Goal: Information Seeking & Learning: Learn about a topic

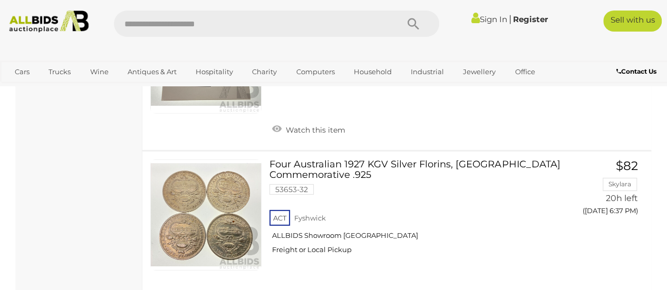
scroll to position [1518, 0]
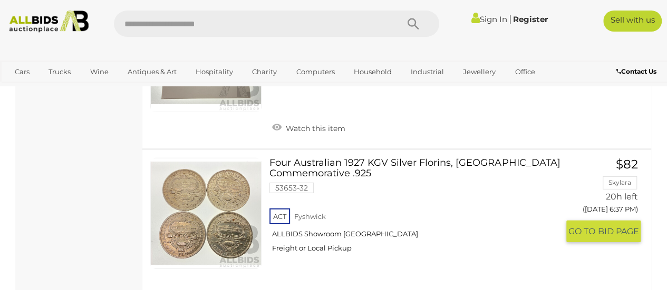
click at [194, 172] on link at bounding box center [205, 213] width 111 height 111
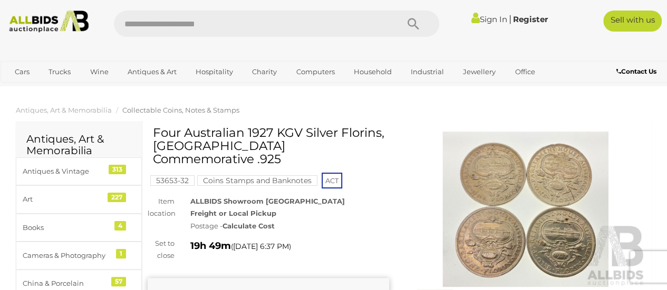
drag, startPoint x: 544, startPoint y: 205, endPoint x: 514, endPoint y: 205, distance: 29.5
drag, startPoint x: 514, startPoint y: 205, endPoint x: 150, endPoint y: 95, distance: 380.8
drag, startPoint x: 547, startPoint y: 192, endPoint x: 580, endPoint y: 23, distance: 172.9
drag, startPoint x: 580, startPoint y: 23, endPoint x: 23, endPoint y: 123, distance: 565.6
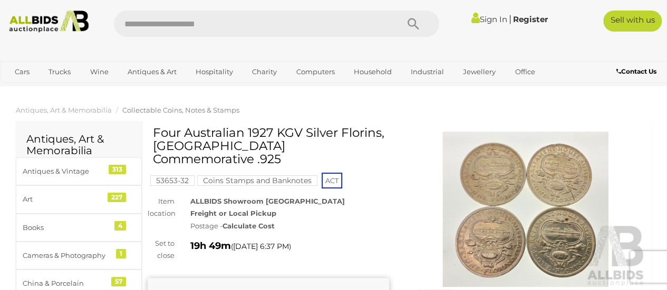
click at [23, 123] on div "Antiques, Art & Memorabilia" at bounding box center [79, 138] width 126 height 35
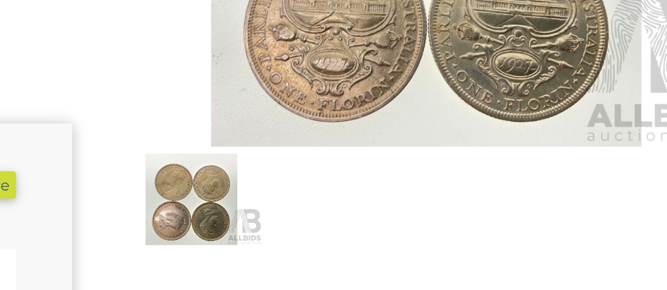
scroll to position [54, 0]
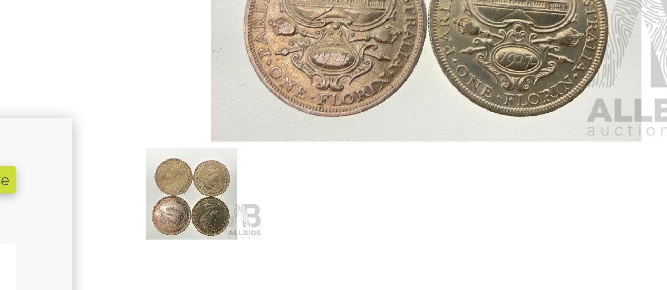
click at [432, 251] on img at bounding box center [434, 253] width 55 height 35
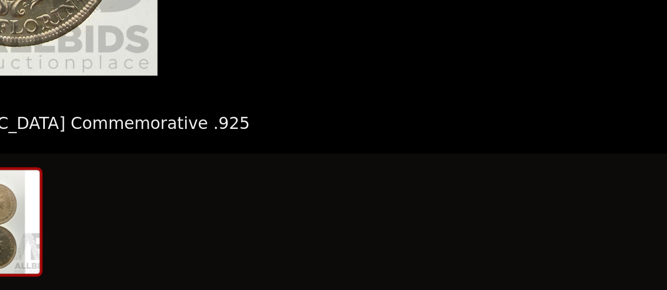
scroll to position [139, 0]
click at [398, 268] on div at bounding box center [333, 264] width 667 height 53
click at [381, 267] on img at bounding box center [360, 264] width 51 height 40
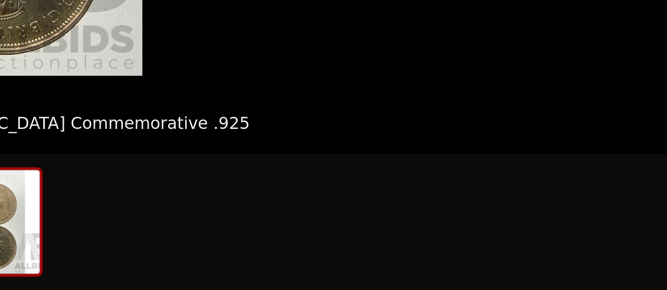
click at [381, 267] on img at bounding box center [360, 264] width 51 height 40
click at [376, 265] on img at bounding box center [360, 264] width 51 height 40
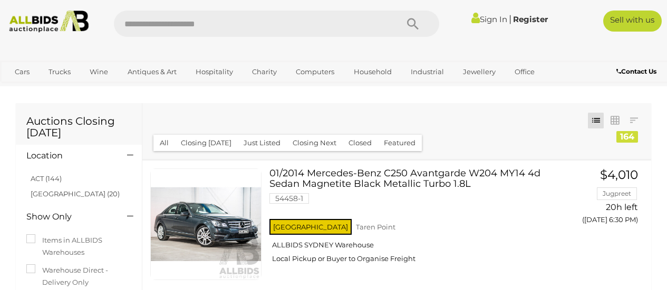
scroll to position [1518, 0]
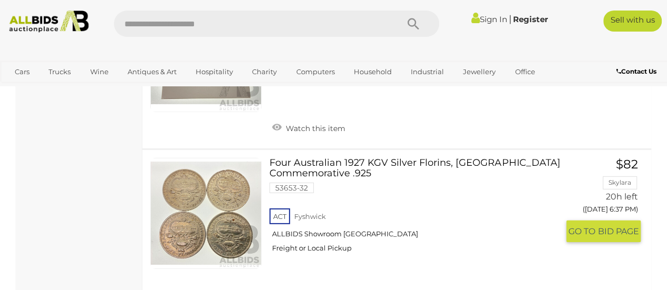
click at [225, 177] on link at bounding box center [205, 213] width 111 height 111
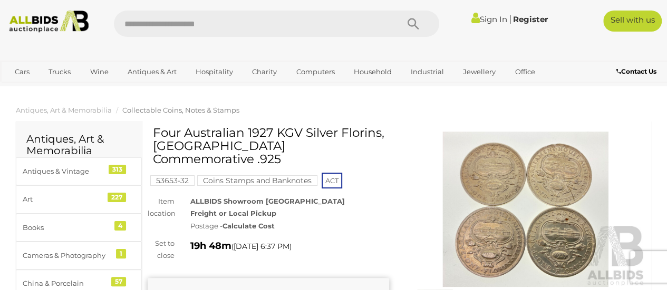
click at [504, 189] on img at bounding box center [525, 209] width 241 height 155
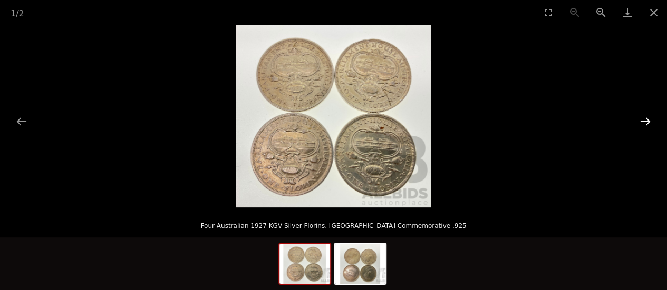
click at [644, 118] on button "Next slide" at bounding box center [645, 121] width 22 height 21
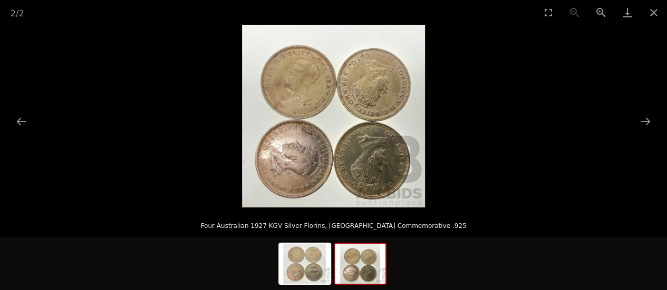
drag, startPoint x: 644, startPoint y: 118, endPoint x: 376, endPoint y: 126, distance: 268.4
click at [376, 126] on div at bounding box center [333, 116] width 667 height 183
drag, startPoint x: 376, startPoint y: 126, endPoint x: 358, endPoint y: 124, distance: 17.5
click at [358, 124] on img at bounding box center [333, 116] width 183 height 183
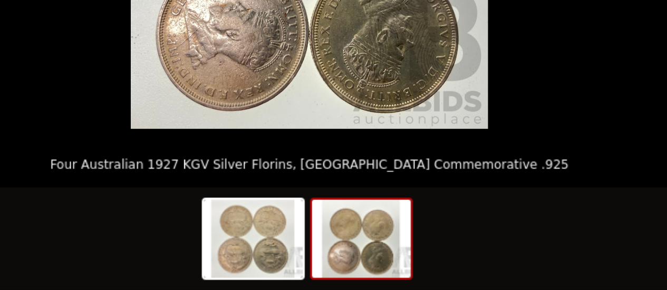
scroll to position [24, 0]
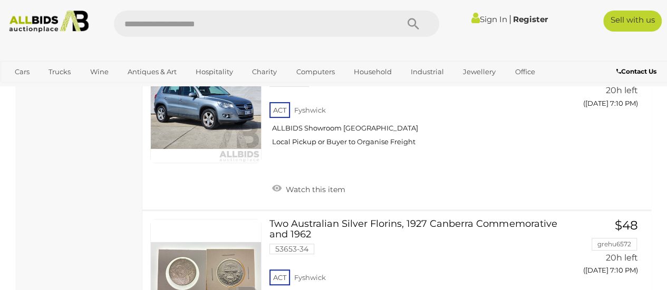
scroll to position [8147, 0]
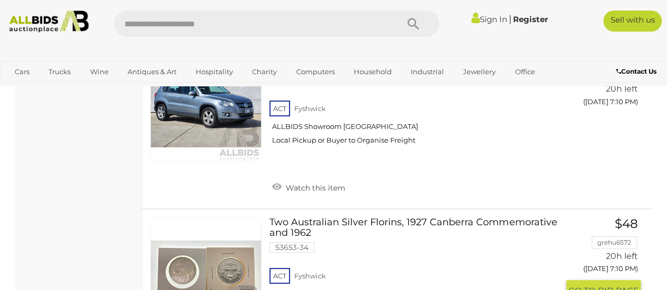
click at [231, 218] on link at bounding box center [205, 273] width 111 height 111
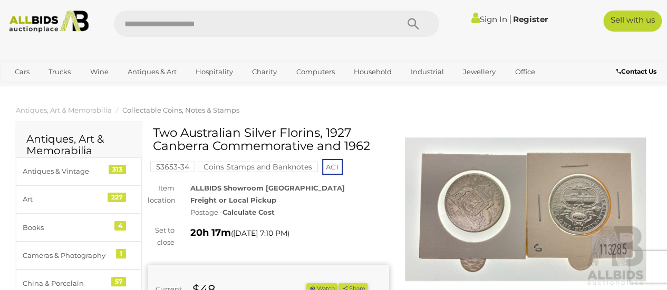
click at [526, 180] on img at bounding box center [525, 209] width 241 height 155
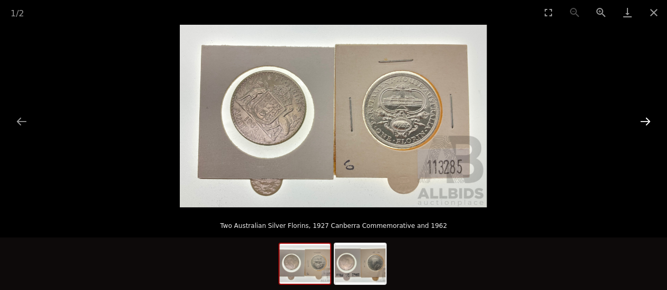
click at [643, 121] on button "Next slide" at bounding box center [645, 121] width 22 height 21
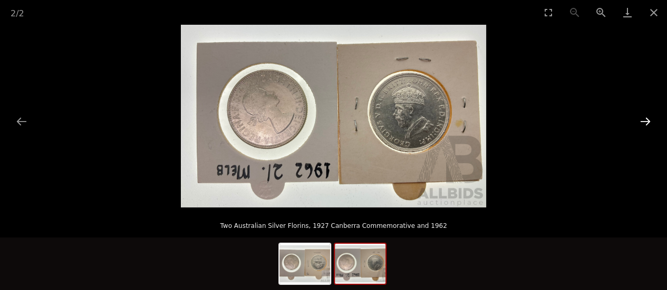
click at [643, 121] on button "Next slide" at bounding box center [645, 121] width 22 height 21
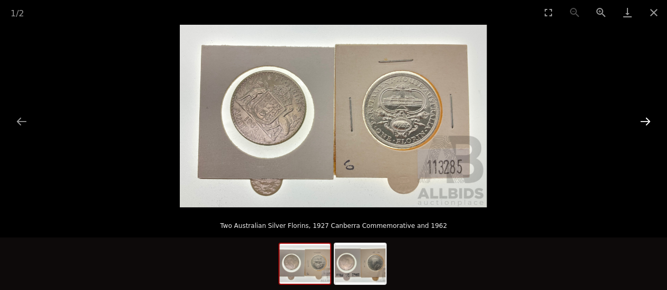
click at [643, 121] on button "Next slide" at bounding box center [645, 121] width 22 height 21
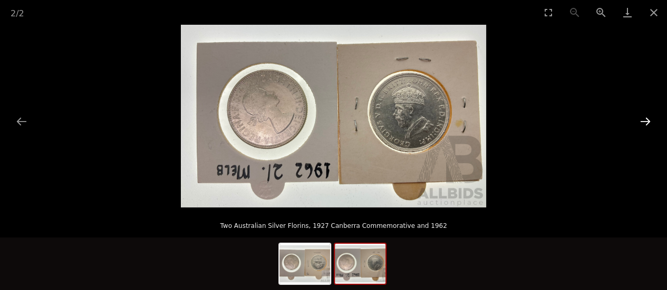
click at [643, 121] on button "Next slide" at bounding box center [645, 121] width 22 height 21
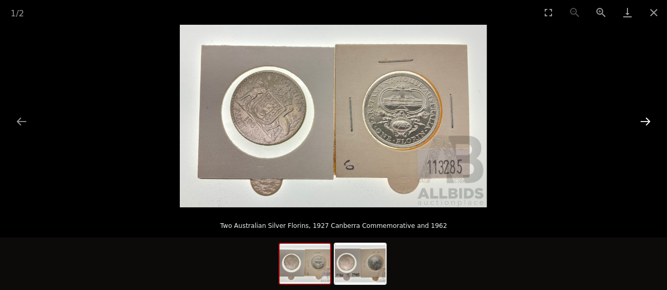
click at [643, 121] on button "Next slide" at bounding box center [645, 121] width 22 height 21
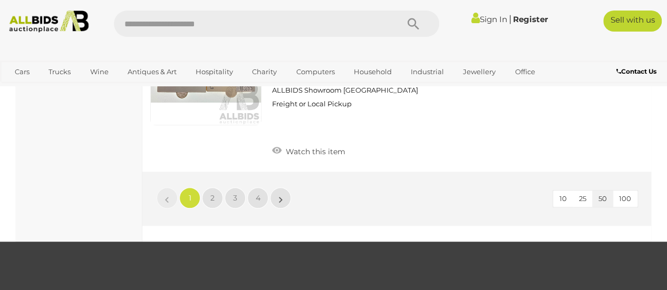
scroll to position [8304, 0]
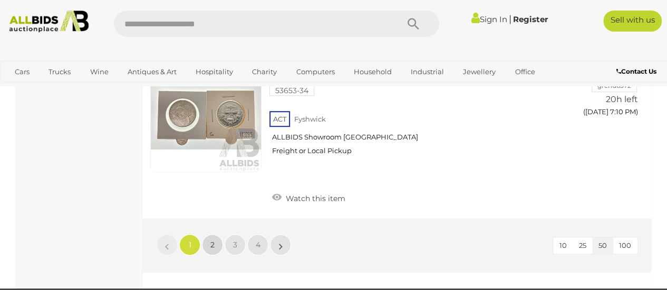
click at [211, 240] on span "2" at bounding box center [212, 244] width 4 height 9
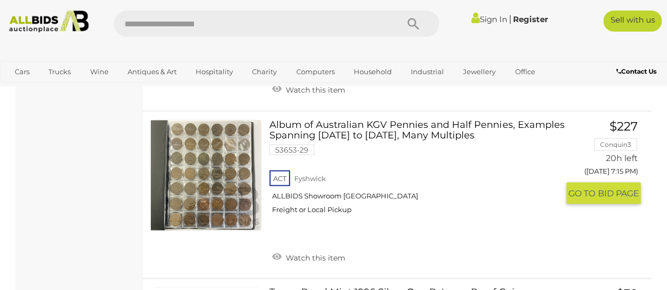
scroll to position [918, 0]
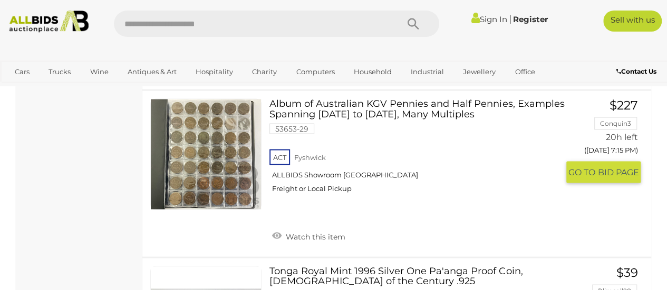
click at [203, 126] on link at bounding box center [205, 154] width 111 height 111
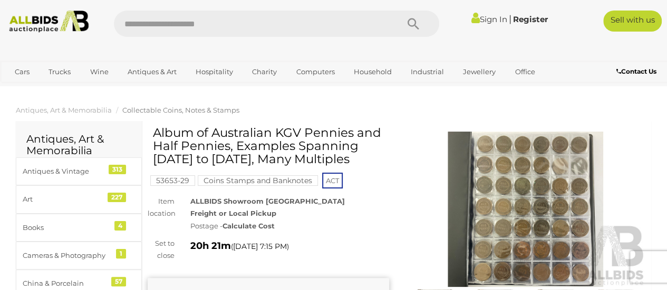
click at [532, 195] on img at bounding box center [525, 209] width 241 height 155
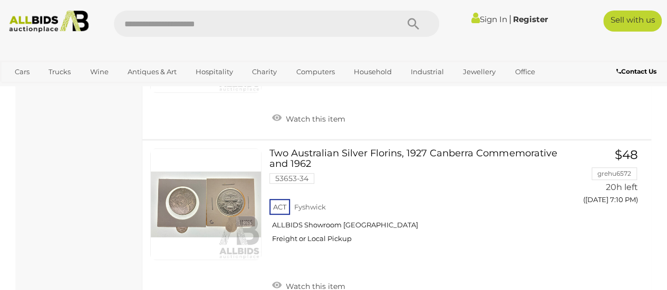
scroll to position [8198, 0]
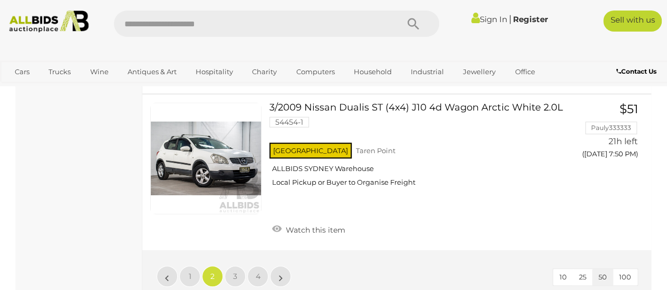
scroll to position [8279, 0]
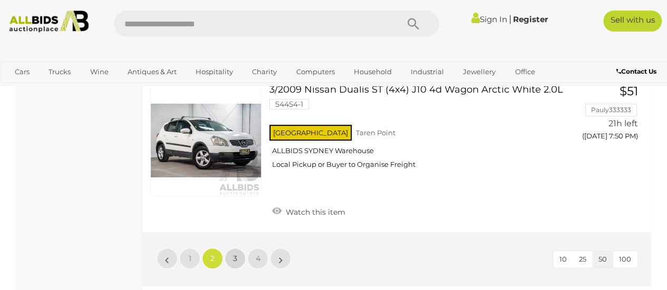
click at [232, 248] on link "3" at bounding box center [235, 258] width 21 height 21
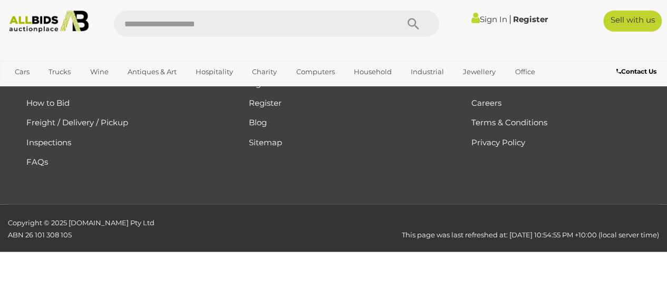
scroll to position [54, 0]
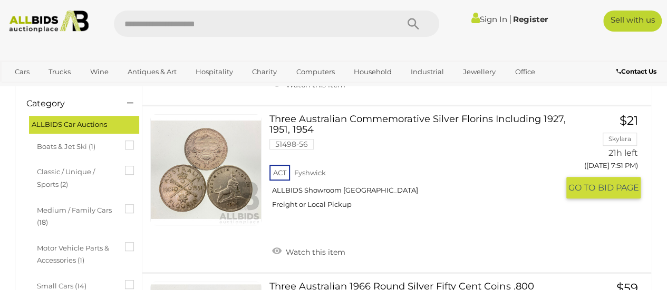
scroll to position [222, 0]
click at [213, 165] on link at bounding box center [205, 169] width 111 height 111
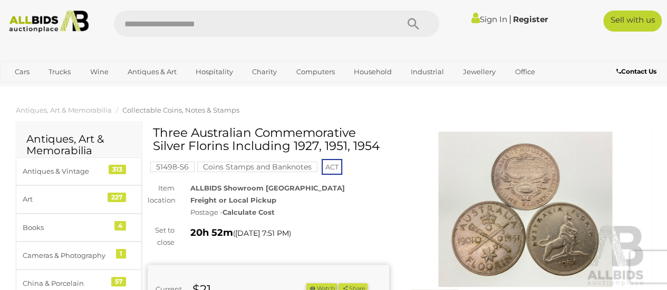
click at [516, 192] on img at bounding box center [525, 209] width 241 height 155
